Goal: Task Accomplishment & Management: Use online tool/utility

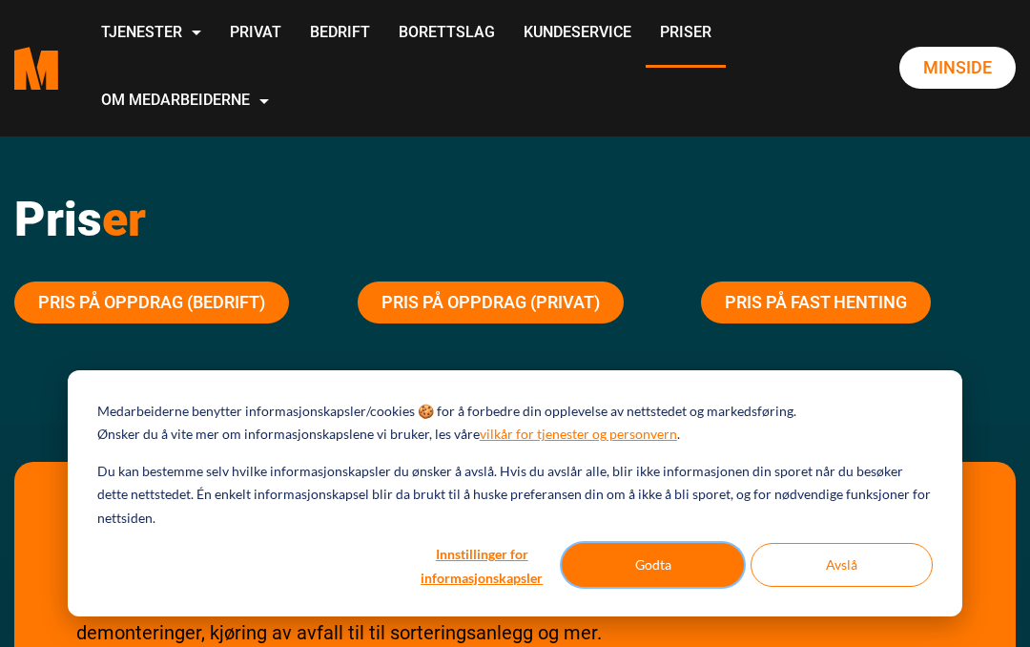
click at [650, 568] on button "Godta" at bounding box center [653, 565] width 182 height 44
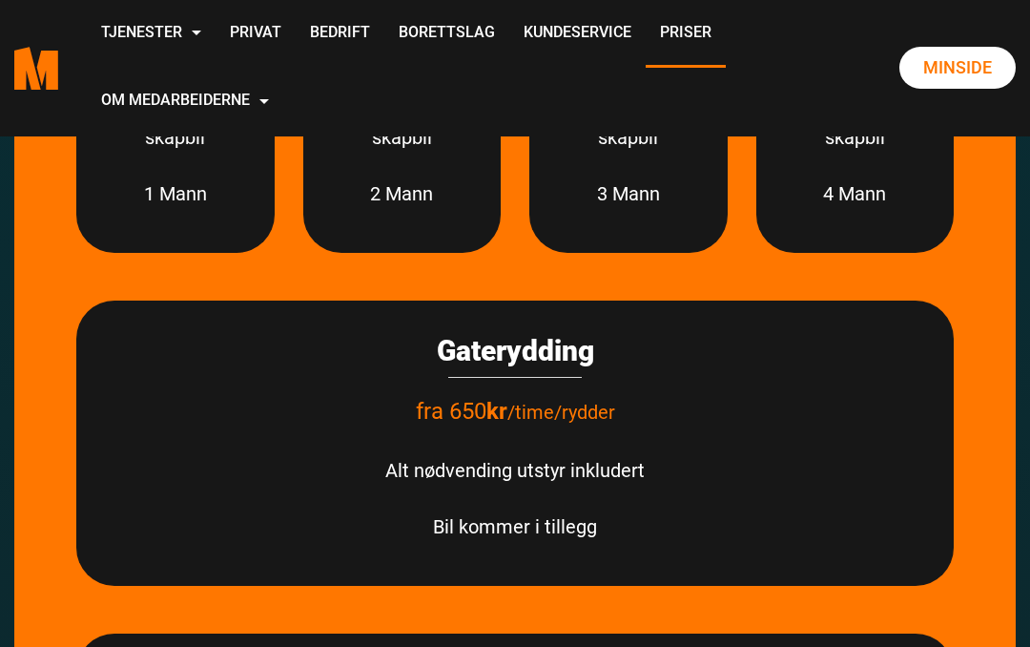
scroll to position [2735, 0]
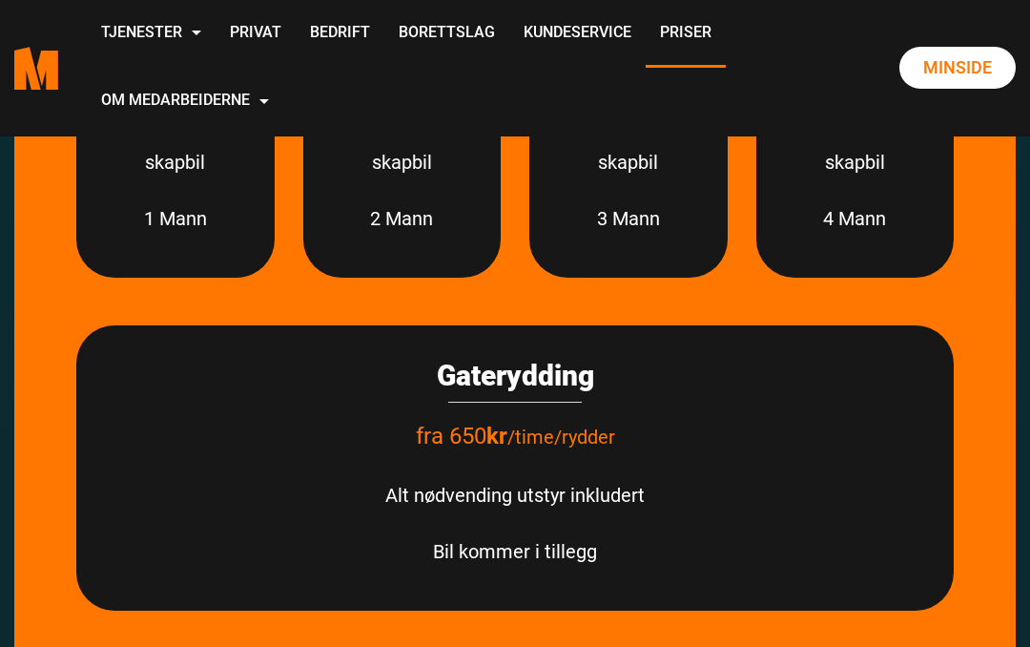
click at [296, 39] on link "Privat" at bounding box center [256, 34] width 80 height 68
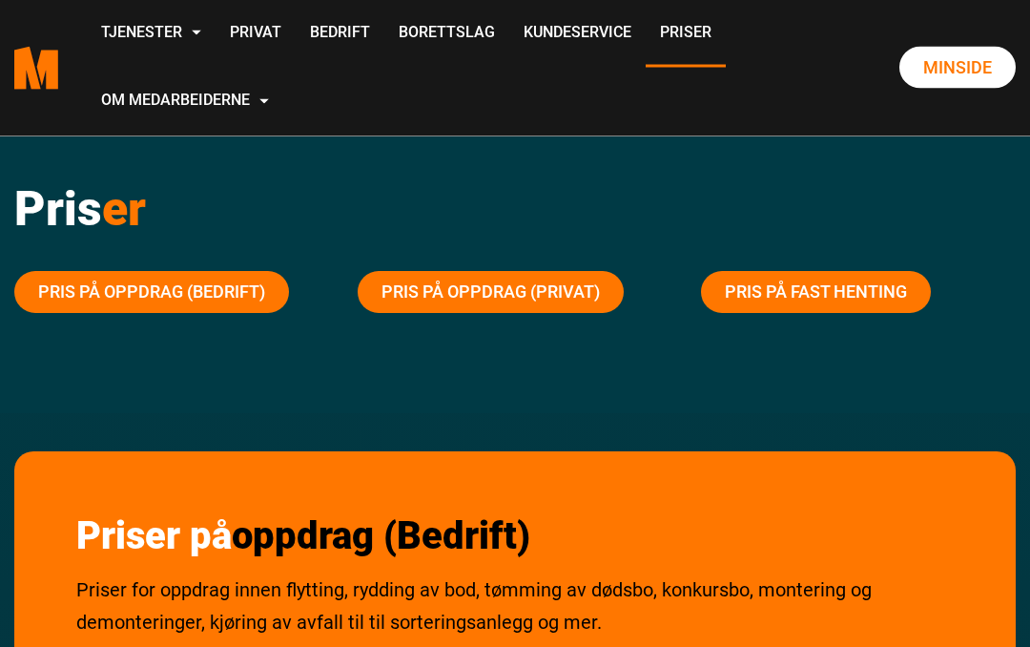
scroll to position [0, 0]
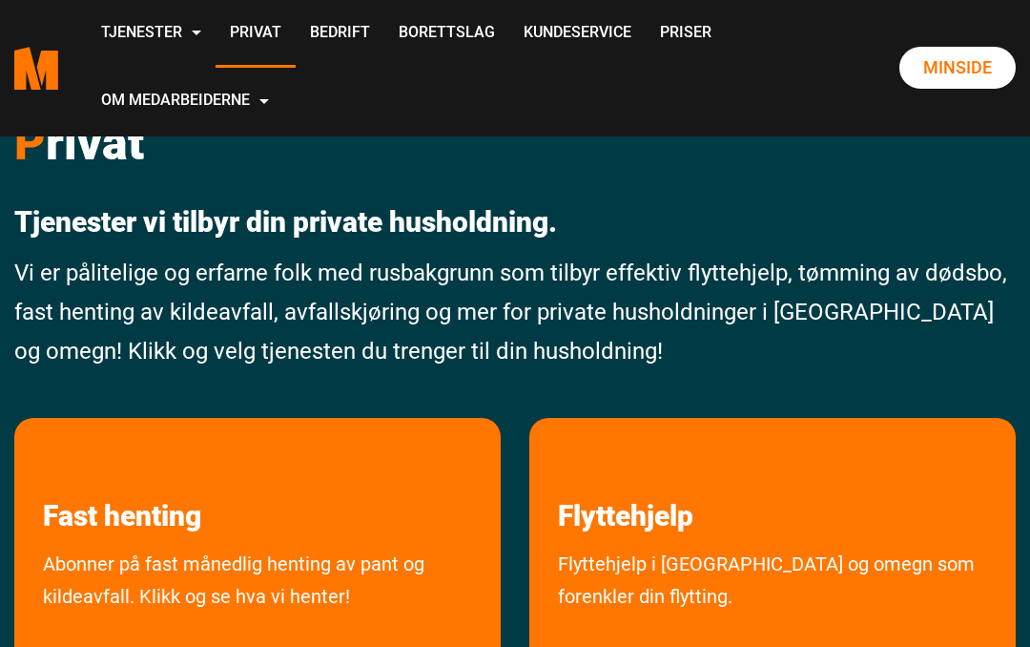
click at [6, 3] on nav ".cls-1{filter:url(#drop-shadow-2)}.cls-1,.cls-2{fill:#ff7700;stroke-width:0px}.…" at bounding box center [515, 68] width 1030 height 136
